Goal: Information Seeking & Learning: Learn about a topic

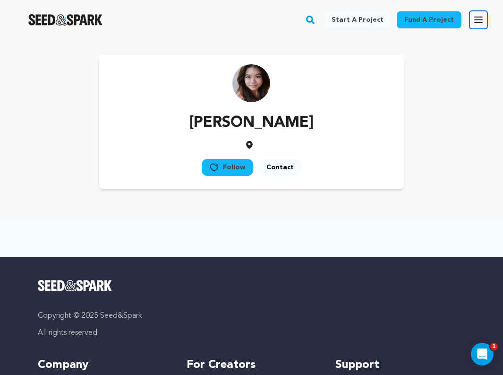
click at [476, 20] on icon "button" at bounding box center [478, 19] width 11 height 11
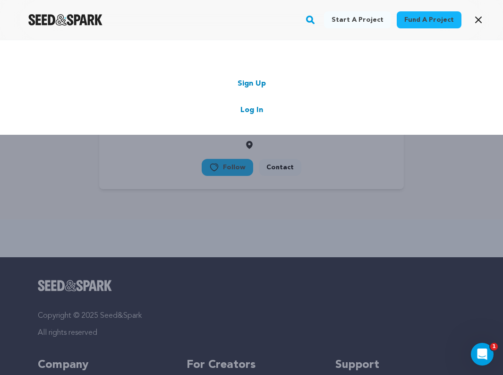
click at [244, 113] on link "Log In" at bounding box center [251, 109] width 23 height 11
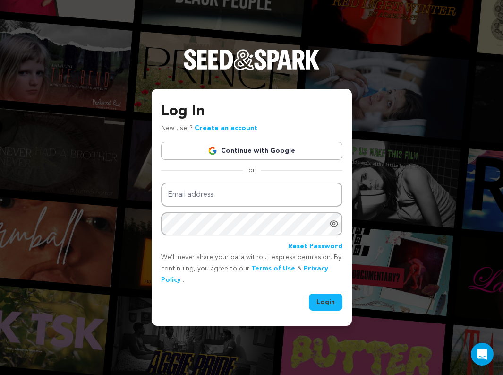
click at [223, 153] on link "Continue with Google" at bounding box center [251, 151] width 181 height 18
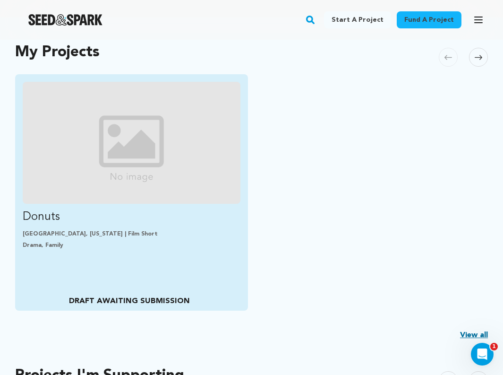
scroll to position [202, 0]
click at [123, 148] on img "Fund Donuts" at bounding box center [132, 142] width 218 height 122
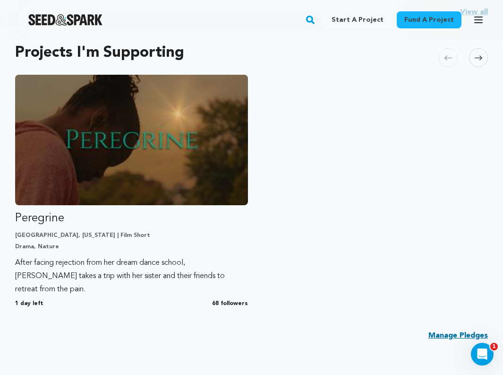
click at [126, 215] on p "Peregrine" at bounding box center [131, 218] width 233 height 15
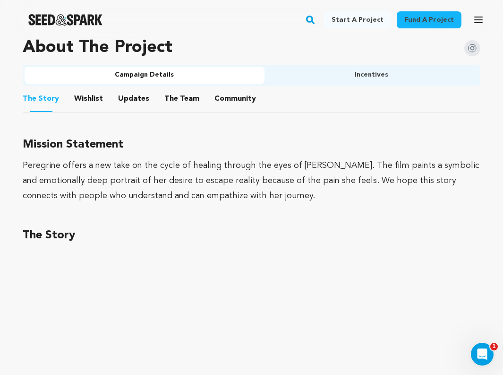
scroll to position [625, 0]
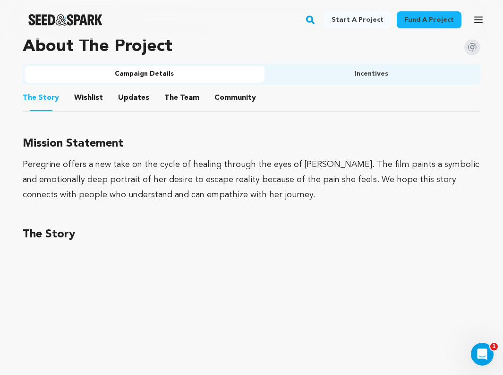
drag, startPoint x: 290, startPoint y: 190, endPoint x: 283, endPoint y: 149, distance: 41.6
click at [283, 149] on div "Mission Statement Peregrine offers a new take on the cycle of healing through t…" at bounding box center [252, 168] width 458 height 68
click at [283, 149] on h3 "Mission Statement" at bounding box center [252, 143] width 458 height 19
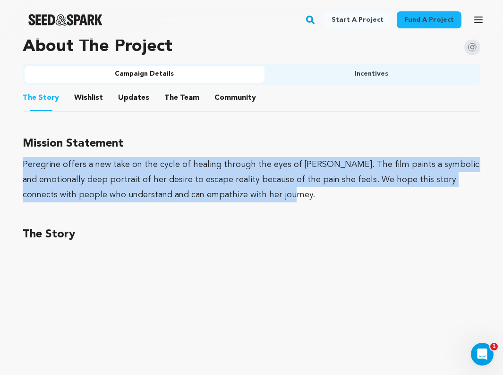
drag, startPoint x: 284, startPoint y: 188, endPoint x: 16, endPoint y: 160, distance: 269.9
copy div "Peregrine offers a new take on the cycle of healing through the eyes of Prudenc…"
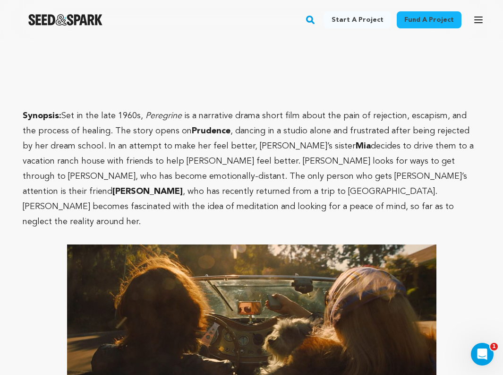
scroll to position [956, 0]
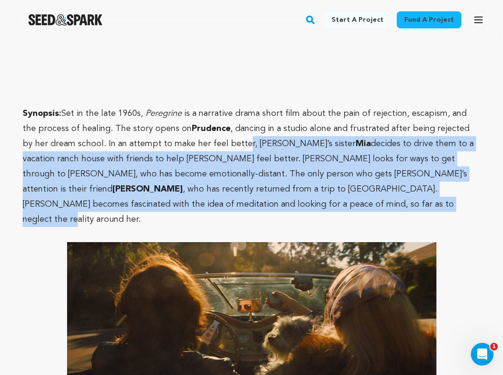
drag, startPoint x: 214, startPoint y: 137, endPoint x: 205, endPoint y: 200, distance: 63.5
click at [205, 200] on p "Synopsis: Set in the late 1960s, Peregrine is a narrative drama short film abou…" at bounding box center [252, 166] width 458 height 121
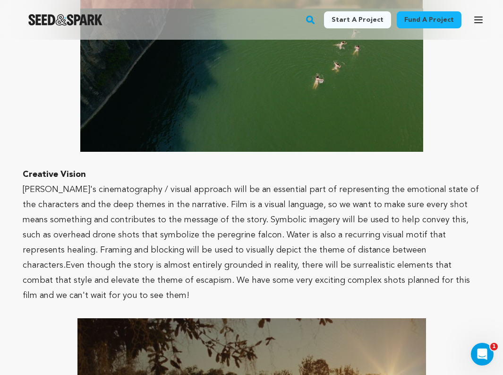
scroll to position [2492, 0]
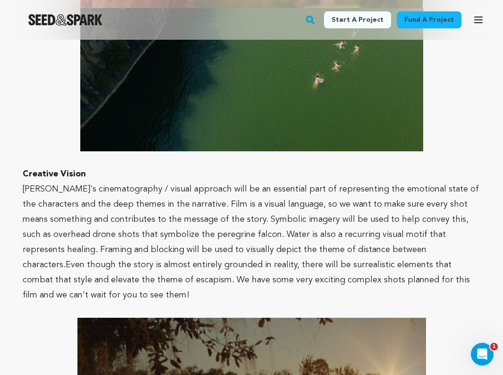
click at [212, 181] on p "Peregrine's cinematography / visual approach will be an essential part of repre…" at bounding box center [252, 241] width 458 height 121
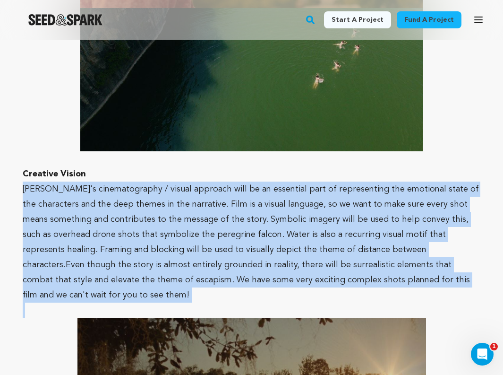
click at [212, 181] on p "Peregrine's cinematography / visual approach will be an essential part of repre…" at bounding box center [252, 241] width 458 height 121
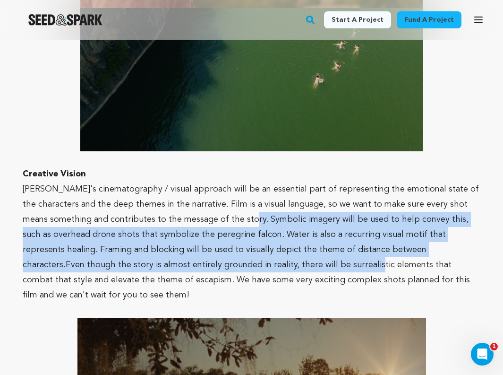
drag, startPoint x: 235, startPoint y: 175, endPoint x: 235, endPoint y: 212, distance: 37.3
click at [235, 212] on p "Peregrine's cinematography / visual approach will be an essential part of repre…" at bounding box center [252, 241] width 458 height 121
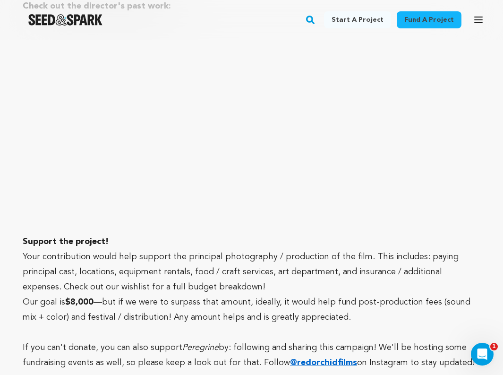
scroll to position [3038, 0]
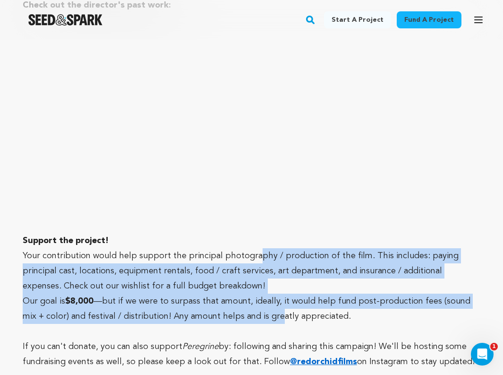
drag, startPoint x: 251, startPoint y: 193, endPoint x: 259, endPoint y: 249, distance: 56.8
click at [259, 293] on p "Our goal is $8,000 —but if we were to surpass that amount, ideally, it would he…" at bounding box center [252, 308] width 458 height 30
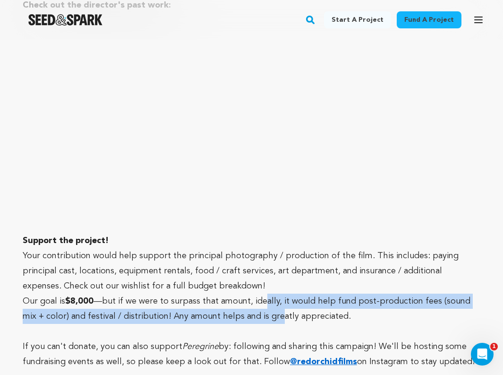
drag, startPoint x: 261, startPoint y: 240, endPoint x: 261, endPoint y: 257, distance: 16.5
click at [261, 293] on p "Our goal is $8,000 —but if we were to surpass that amount, ideally, it would he…" at bounding box center [252, 308] width 458 height 30
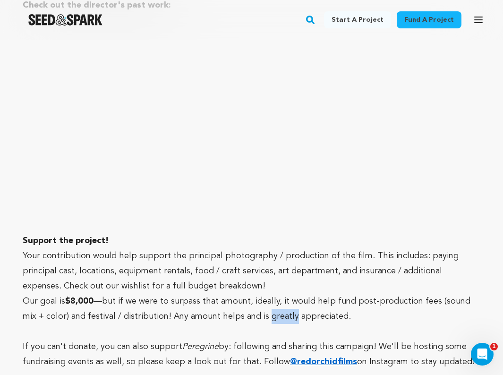
click at [261, 293] on p "Our goal is $8,000 —but if we were to surpass that amount, ideally, it would he…" at bounding box center [252, 308] width 458 height 30
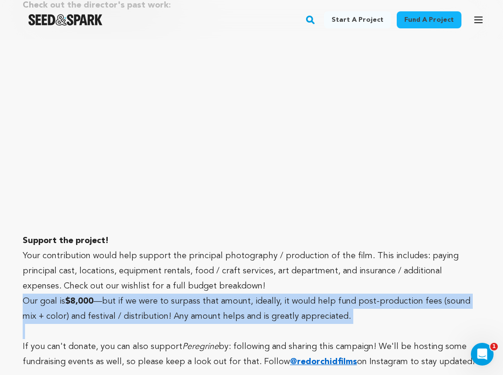
click at [261, 293] on p "Our goal is $8,000 —but if we were to surpass that amount, ideally, it would he…" at bounding box center [252, 308] width 458 height 30
click at [262, 293] on p "Our goal is $8,000 —but if we were to surpass that amount, ideally, it would he…" at bounding box center [252, 308] width 458 height 30
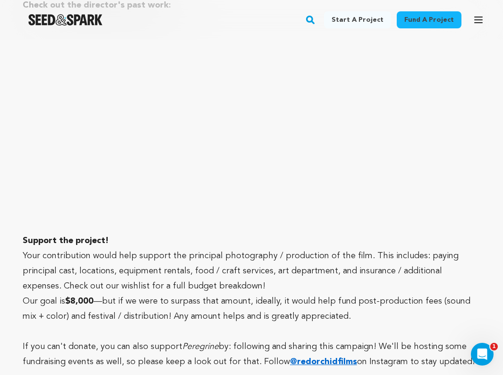
click at [258, 339] on p "If you can't donate, you can also support Peregrine by: following and sharing t…" at bounding box center [252, 354] width 458 height 30
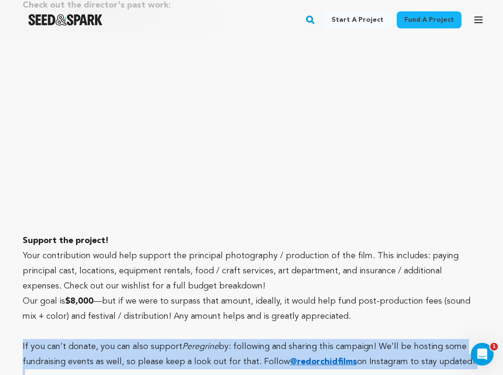
click at [258, 339] on p "If you can't donate, you can also support Peregrine by: following and sharing t…" at bounding box center [252, 354] width 458 height 30
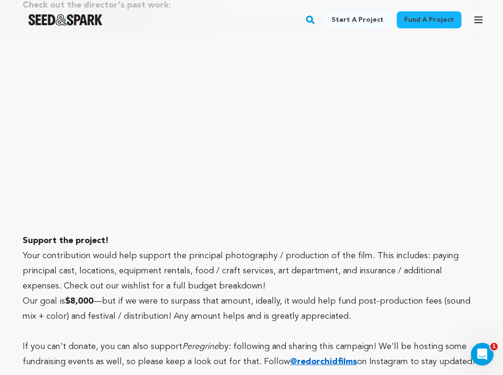
click at [77, 31] on div at bounding box center [65, 20] width 131 height 25
click at [77, 26] on div at bounding box center [65, 20] width 131 height 25
click at [76, 21] on img "Seed&Spark Homepage" at bounding box center [65, 19] width 74 height 11
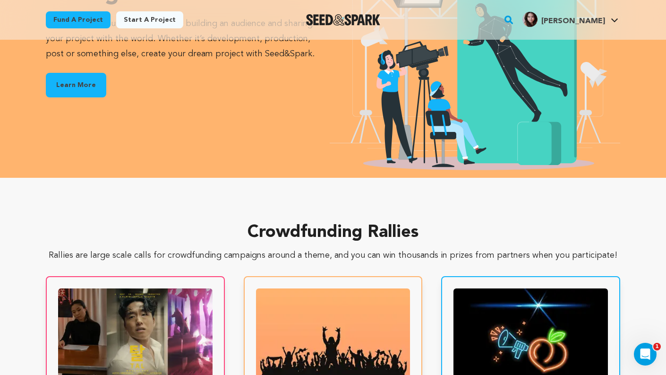
scroll to position [1668, 0]
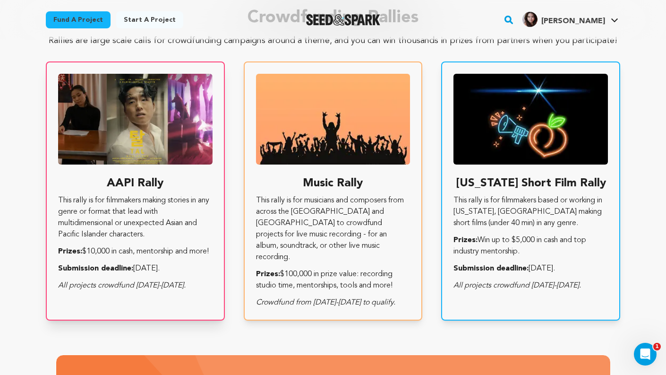
click at [173, 158] on img at bounding box center [135, 119] width 154 height 91
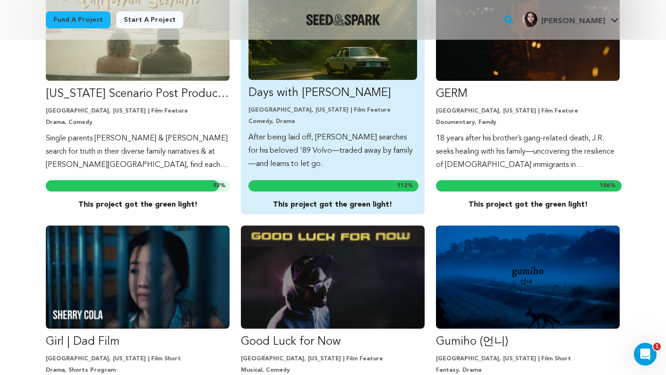
scroll to position [1398, 0]
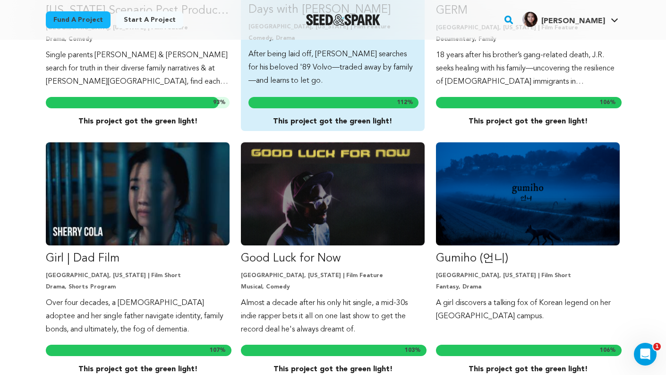
click at [282, 191] on img "Fund Good Luck for Now" at bounding box center [333, 193] width 184 height 103
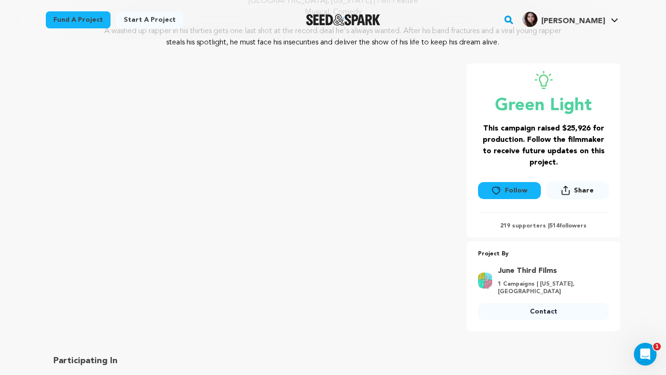
click at [491, 189] on button "Follow" at bounding box center [509, 190] width 62 height 17
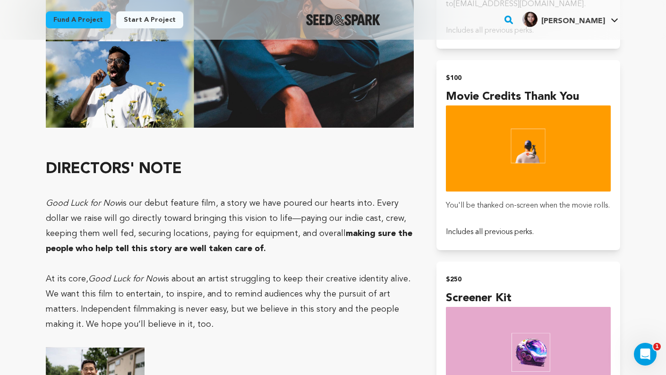
scroll to position [1415, 0]
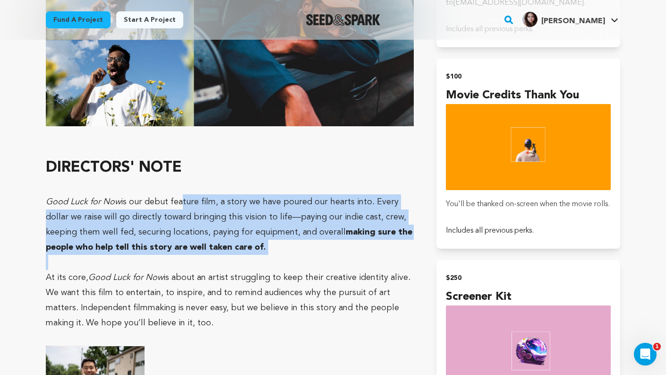
drag, startPoint x: 176, startPoint y: 166, endPoint x: 175, endPoint y: 231, distance: 64.7
click at [175, 231] on div "Good Luck for Now is a dramedy musical starring Abhi the Nomad. It follows abou…" at bounding box center [230, 332] width 368 height 1930
click at [175, 255] on p at bounding box center [230, 262] width 368 height 15
drag, startPoint x: 173, startPoint y: 164, endPoint x: 170, endPoint y: 218, distance: 54.0
click at [170, 218] on div "Good Luck for Now is a dramedy musical starring Abhi the Nomad. It follows abou…" at bounding box center [230, 332] width 368 height 1930
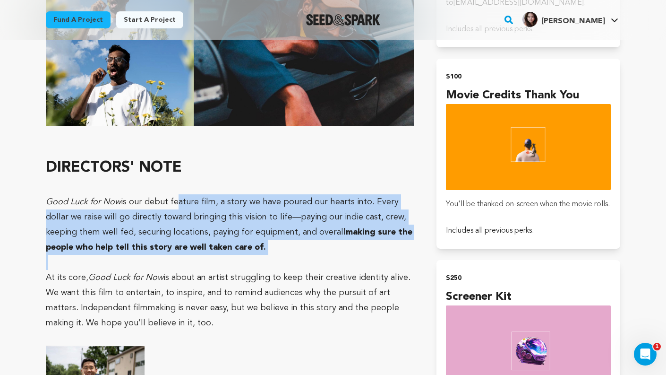
click at [170, 255] on p at bounding box center [230, 262] width 368 height 15
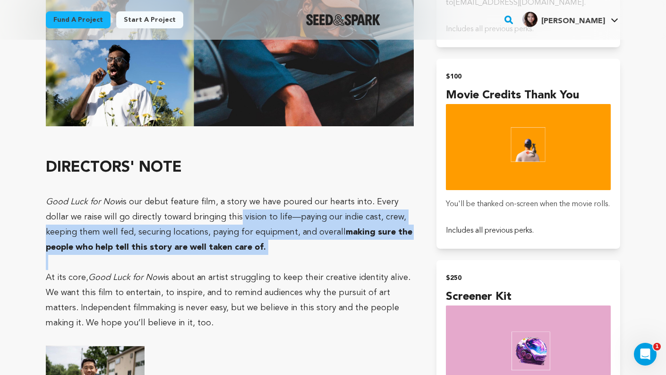
drag, startPoint x: 210, startPoint y: 176, endPoint x: 205, endPoint y: 226, distance: 50.3
click at [205, 226] on div "Good Luck for Now is a dramedy musical starring Abhi the Nomad. It follows abou…" at bounding box center [230, 332] width 368 height 1930
click at [205, 255] on p at bounding box center [230, 262] width 368 height 15
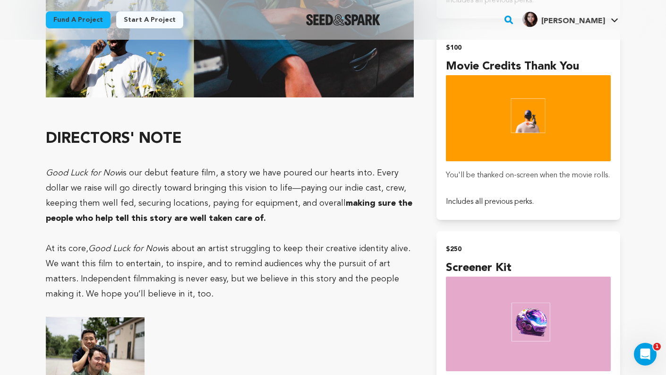
scroll to position [1446, 0]
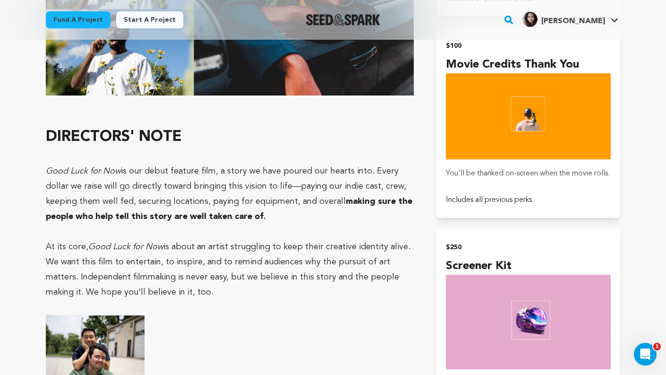
drag, startPoint x: 44, startPoint y: 206, endPoint x: 214, endPoint y: 258, distance: 177.4
click at [215, 258] on div "Fund a project Project details Good Luck for Now Austin, Texas | Film Feature M…" at bounding box center [333, 151] width 605 height 3114
click at [214, 258] on p "At its core, Good Luck for Now is about an artist struggling to keep their crea…" at bounding box center [230, 269] width 368 height 60
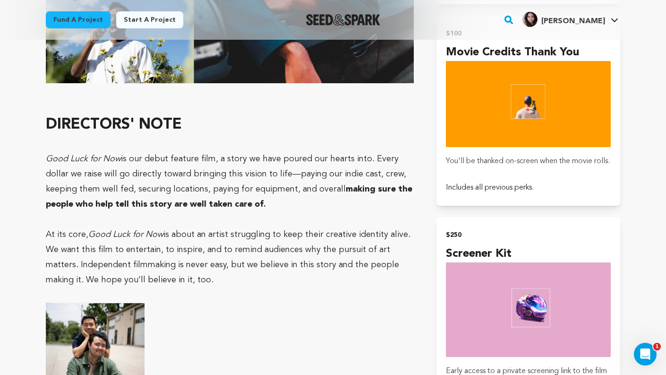
scroll to position [1459, 0]
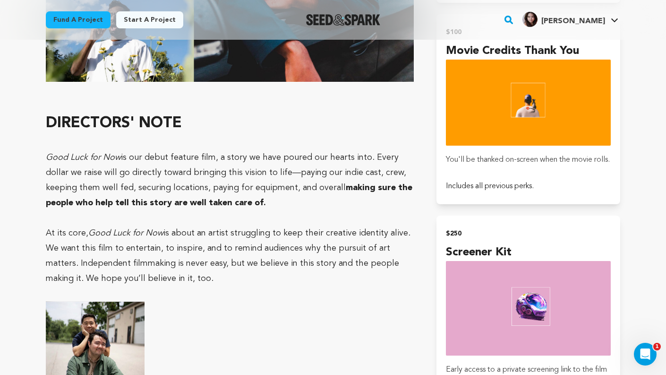
drag, startPoint x: 215, startPoint y: 240, endPoint x: 214, endPoint y: 177, distance: 63.8
click at [214, 177] on div "Good Luck for Now is a dramedy musical starring Abhi the Nomad. It follows abou…" at bounding box center [230, 288] width 368 height 1930
click at [214, 210] on p at bounding box center [230, 217] width 368 height 15
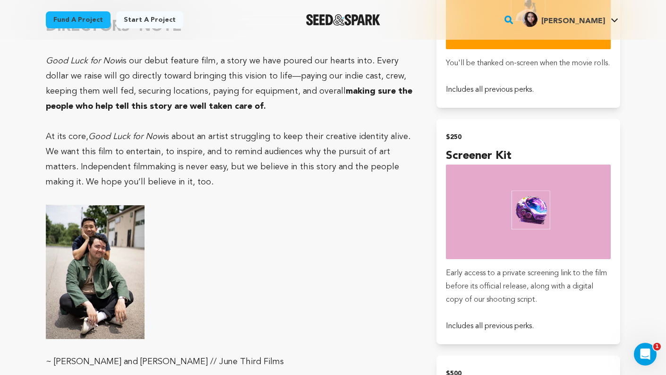
scroll to position [1556, 0]
drag, startPoint x: 177, startPoint y: 145, endPoint x: 42, endPoint y: 114, distance: 138.7
click at [42, 114] on div "Fund a project Project details Good Luck for Now Austin, Texas | Film Feature M…" at bounding box center [333, 41] width 605 height 3114
copy p "We want this film to entertain, to inspire, and to remind audiences why the pur…"
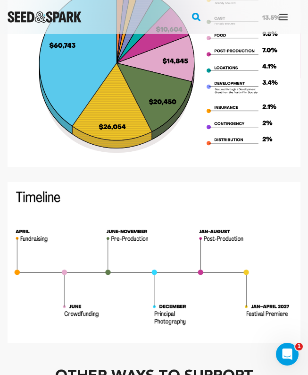
scroll to position [2189, 0]
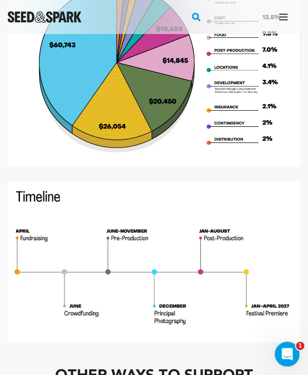
click at [283, 351] on icon "Open Intercom Messenger" at bounding box center [287, 353] width 16 height 16
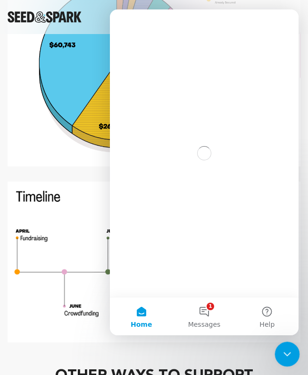
scroll to position [0, 0]
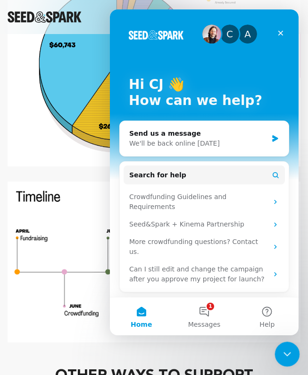
click at [283, 351] on icon "Close Intercom Messenger" at bounding box center [286, 353] width 7 height 4
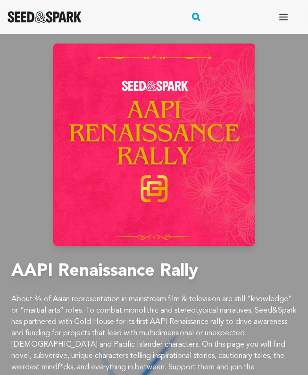
scroll to position [3572, 0]
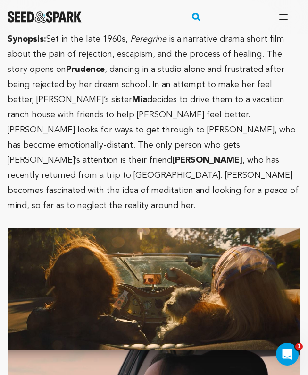
scroll to position [642, 0]
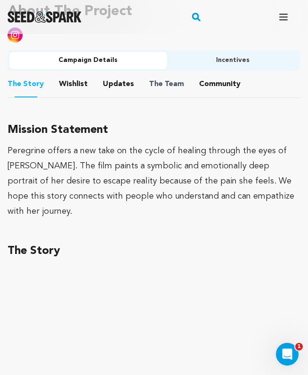
click at [149, 80] on span "The" at bounding box center [156, 83] width 14 height 11
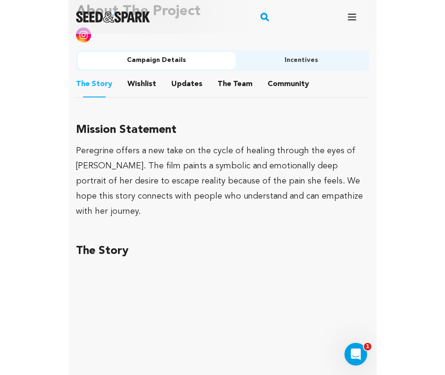
scroll to position [645, 0]
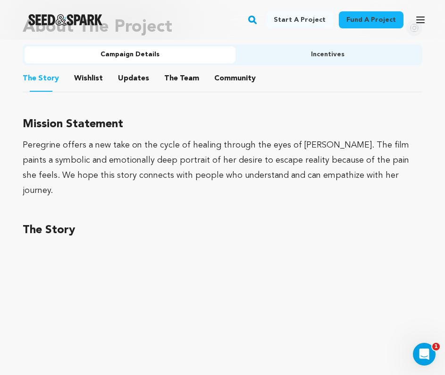
click at [191, 71] on li "The Team The Team" at bounding box center [181, 78] width 35 height 26
click at [182, 75] on button "The Team" at bounding box center [182, 80] width 23 height 23
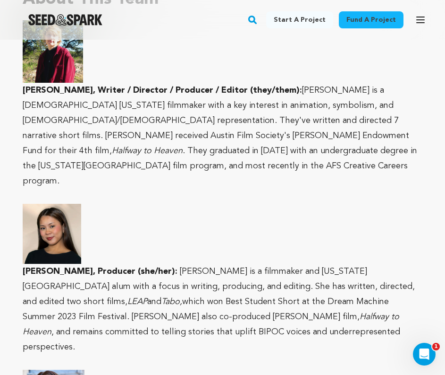
scroll to position [882, 0]
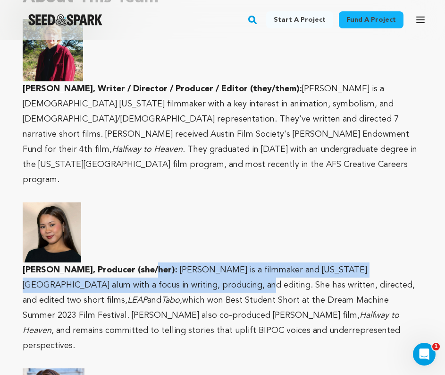
drag, startPoint x: 141, startPoint y: 236, endPoint x: 176, endPoint y: 255, distance: 39.6
click at [176, 262] on p "Jasmine Aurelio, Producer (she/her): Jasmine Aurelio is a filmmaker and Texas S…" at bounding box center [223, 307] width 400 height 91
drag, startPoint x: 177, startPoint y: 242, endPoint x: 177, endPoint y: 252, distance: 9.9
click at [177, 262] on p "Jasmine Aurelio, Producer (she/her): Jasmine Aurelio is a filmmaker and Texas S…" at bounding box center [223, 307] width 400 height 91
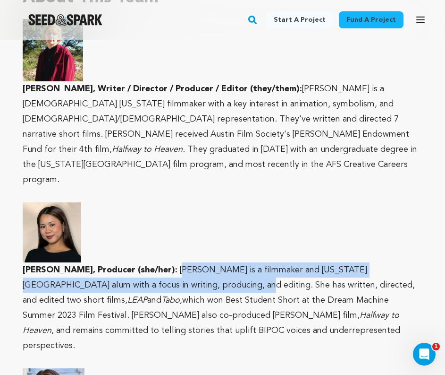
click at [177, 262] on p "Jasmine Aurelio, Producer (she/her): Jasmine Aurelio is a filmmaker and Texas S…" at bounding box center [223, 307] width 400 height 91
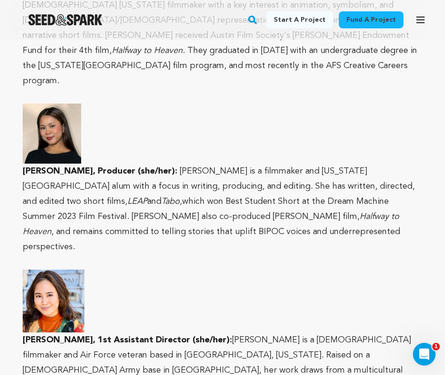
scroll to position [1030, 0]
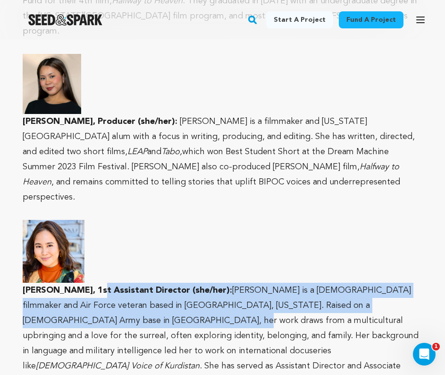
drag, startPoint x: 92, startPoint y: 247, endPoint x: 96, endPoint y: 275, distance: 29.1
click at [97, 283] on p "Michelle Ragay, 1st Assistant Director (she/her): Michelle Ragay is a Filipino-…" at bounding box center [223, 358] width 400 height 151
click at [96, 286] on span "[PERSON_NAME] is a [DEMOGRAPHIC_DATA] filmmaker and Air Force veteran based in …" at bounding box center [221, 328] width 396 height 84
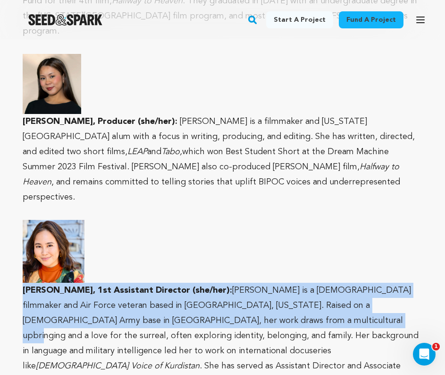
drag, startPoint x: 25, startPoint y: 244, endPoint x: 235, endPoint y: 274, distance: 212.3
click at [235, 283] on p "Michelle Ragay, 1st Assistant Director (she/her): Michelle Ragay is a Filipino-…" at bounding box center [223, 358] width 400 height 151
click at [235, 286] on span "[PERSON_NAME] is a [DEMOGRAPHIC_DATA] filmmaker and Air Force veteran based in …" at bounding box center [221, 328] width 396 height 84
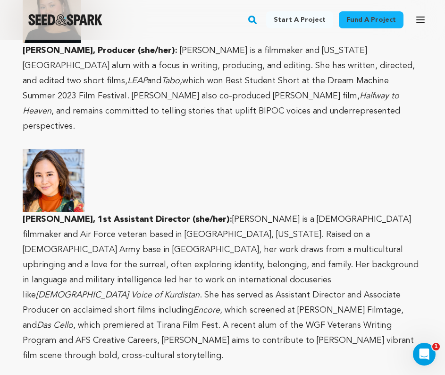
scroll to position [1099, 0]
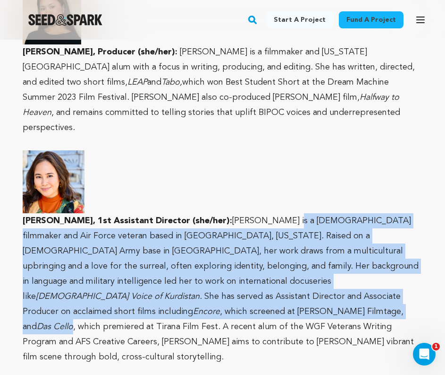
drag, startPoint x: 279, startPoint y: 172, endPoint x: 276, endPoint y: 246, distance: 74.2
click at [276, 246] on p "Michelle Ragay, 1st Assistant Director (she/her): Michelle Ragay is a Filipino-…" at bounding box center [223, 288] width 400 height 151
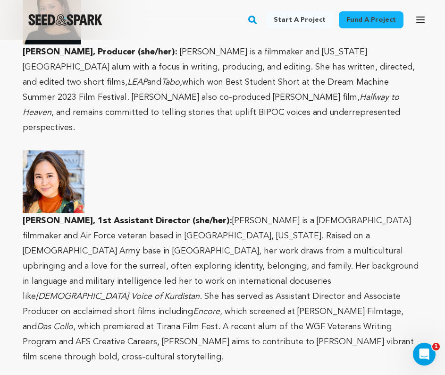
click at [276, 322] on span ", which premiered at Tirana Film Fest. A recent alum of the WGF Veterans Writin…" at bounding box center [219, 341] width 392 height 39
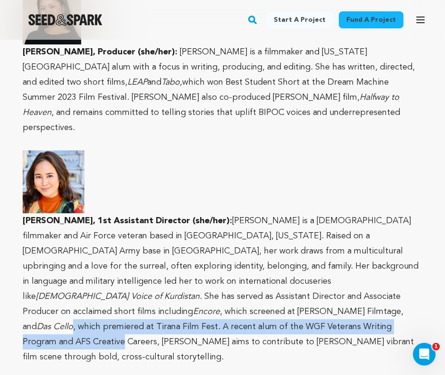
drag, startPoint x: 276, startPoint y: 246, endPoint x: 274, endPoint y: 266, distance: 20.0
click at [274, 322] on span ", which premiered at Tirana Film Fest. A recent alum of the WGF Veterans Writin…" at bounding box center [219, 341] width 392 height 39
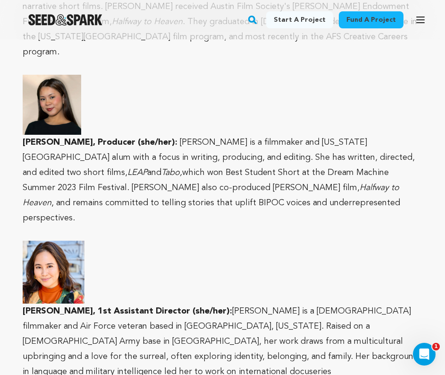
scroll to position [1005, 0]
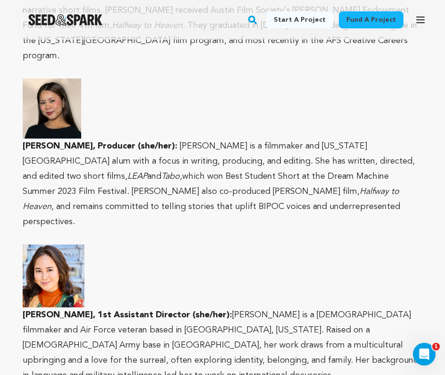
click at [287, 181] on p "Jasmine Aurelio, Producer (she/her): Jasmine Aurelio is a filmmaker and Texas S…" at bounding box center [223, 183] width 400 height 91
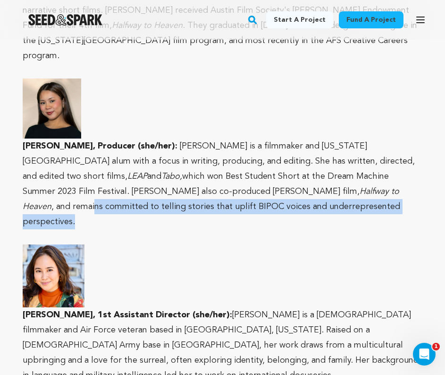
drag, startPoint x: 288, startPoint y: 174, endPoint x: 288, endPoint y: 159, distance: 15.6
click at [288, 159] on p "Jasmine Aurelio, Producer (she/her): Jasmine Aurelio is a filmmaker and Texas S…" at bounding box center [223, 183] width 400 height 91
drag, startPoint x: 284, startPoint y: 157, endPoint x: 283, endPoint y: 173, distance: 15.6
click at [283, 173] on p "Jasmine Aurelio, Producer (she/her): Jasmine Aurelio is a filmmaker and Texas S…" at bounding box center [223, 183] width 400 height 91
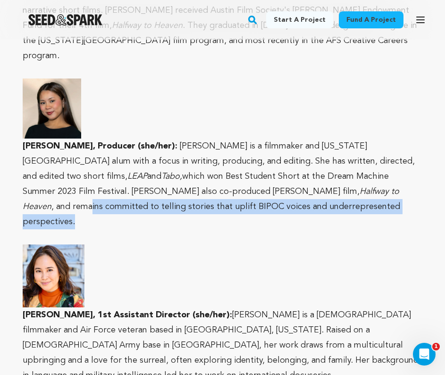
click at [283, 173] on p "Jasmine Aurelio, Producer (she/her): Jasmine Aurelio is a filmmaker and Texas S…" at bounding box center [223, 183] width 400 height 91
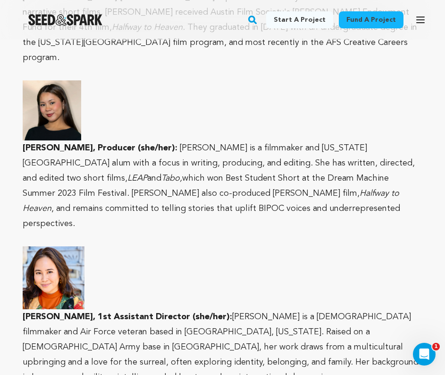
scroll to position [997, 0]
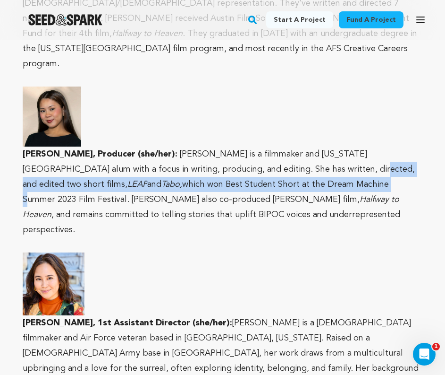
drag, startPoint x: 285, startPoint y: 142, endPoint x: 293, endPoint y: 148, distance: 10.1
click at [293, 148] on p "Jasmine Aurelio, Producer (she/her): Jasmine Aurelio is a filmmaker and Texas S…" at bounding box center [223, 191] width 400 height 91
drag, startPoint x: 285, startPoint y: 142, endPoint x: 290, endPoint y: 150, distance: 10.0
click at [290, 150] on p "Jasmine Aurelio, Producer (she/her): Jasmine Aurelio is a filmmaker and Texas S…" at bounding box center [223, 191] width 400 height 91
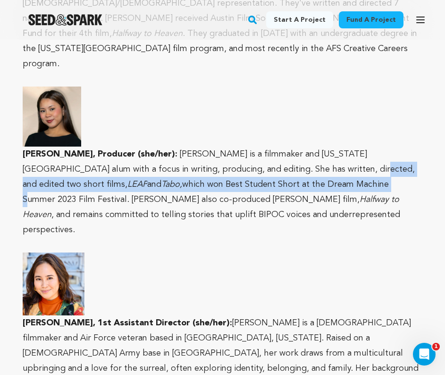
click at [290, 150] on p "Jasmine Aurelio, Producer (she/her): Jasmine Aurelio is a filmmaker and Texas S…" at bounding box center [223, 191] width 400 height 91
drag, startPoint x: 290, startPoint y: 150, endPoint x: 278, endPoint y: 139, distance: 16.4
click at [278, 146] on p "Jasmine Aurelio, Producer (she/her): Jasmine Aurelio is a filmmaker and Texas S…" at bounding box center [223, 191] width 400 height 91
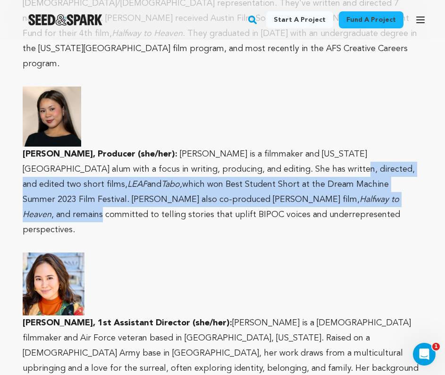
drag, startPoint x: 278, startPoint y: 139, endPoint x: 274, endPoint y: 163, distance: 23.9
click at [274, 164] on p "Jasmine Aurelio, Producer (she/her): Jasmine Aurelio is a filmmaker and Texas S…" at bounding box center [223, 191] width 400 height 91
click at [274, 163] on p "Jasmine Aurelio, Producer (she/her): Jasmine Aurelio is a filmmaker and Texas S…" at bounding box center [223, 191] width 400 height 91
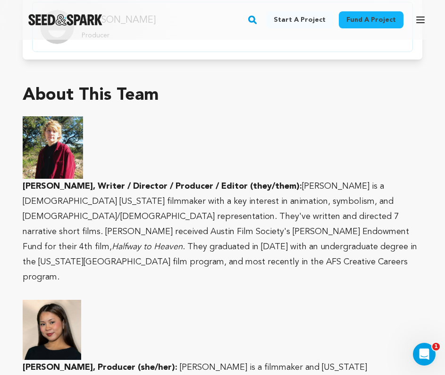
scroll to position [783, 0]
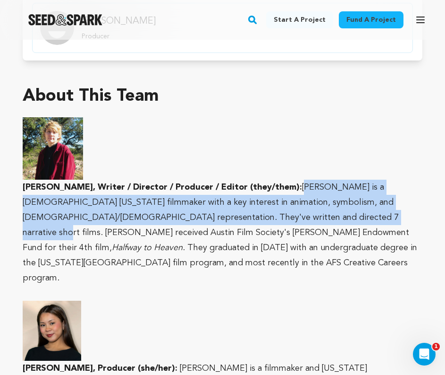
drag, startPoint x: 281, startPoint y: 184, endPoint x: 272, endPoint y: 217, distance: 33.8
click at [272, 217] on span "[PERSON_NAME] is a [DEMOGRAPHIC_DATA] [US_STATE] filmmaker with a key interest …" at bounding box center [216, 217] width 387 height 69
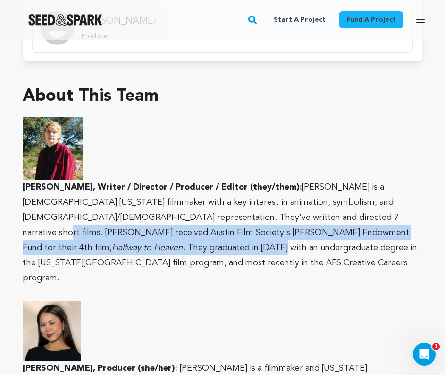
drag, startPoint x: 271, startPoint y: 215, endPoint x: 266, endPoint y: 228, distance: 13.6
click at [266, 228] on p "Emery Jones, Writer / Director / Producer / Editor (they/them): Emery is a nonb…" at bounding box center [223, 233] width 400 height 106
click at [266, 243] on span ". They graduated in [DATE] with an undergraduate degree in the [US_STATE][GEOGR…" at bounding box center [220, 262] width 395 height 39
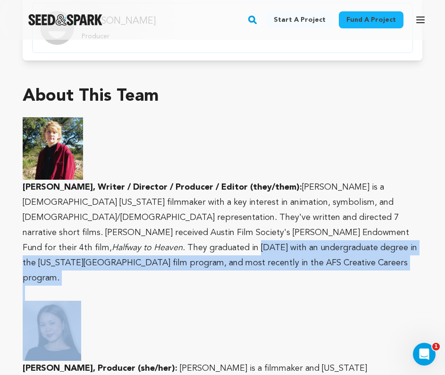
drag, startPoint x: 266, startPoint y: 228, endPoint x: 255, endPoint y: 257, distance: 31.2
click at [253, 252] on p "Emery Jones, Writer / Director / Producer / Editor (they/them): Emery is a nonb…" at bounding box center [223, 233] width 400 height 106
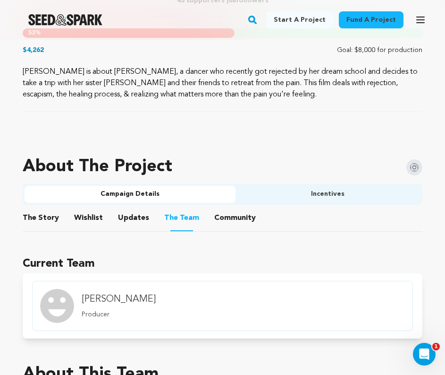
scroll to position [491, 0]
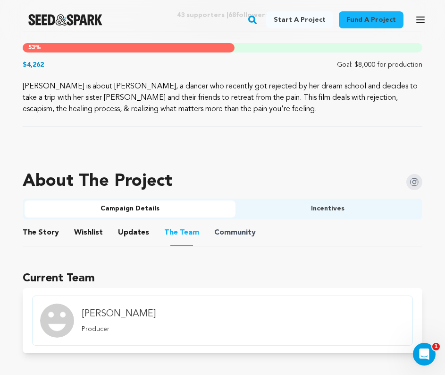
click at [241, 236] on span "Community" at bounding box center [235, 232] width 42 height 11
click at [241, 233] on span "Community" at bounding box center [235, 232] width 42 height 11
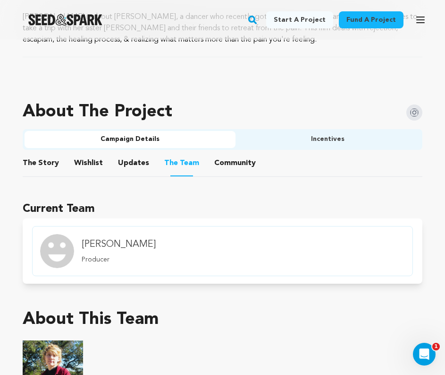
click at [231, 159] on button "Community" at bounding box center [235, 165] width 23 height 23
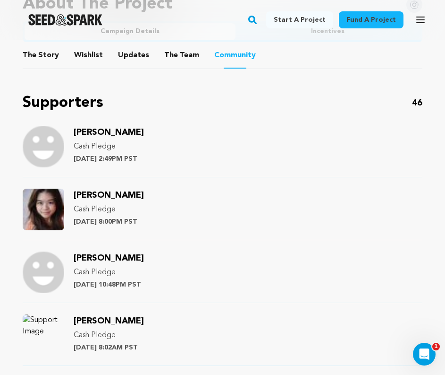
scroll to position [669, 0]
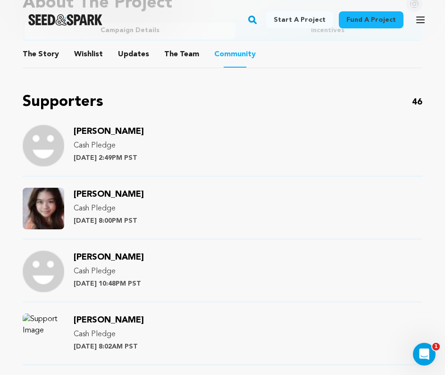
click at [111, 129] on span "[PERSON_NAME]" at bounding box center [109, 131] width 70 height 9
